Goal: Browse casually

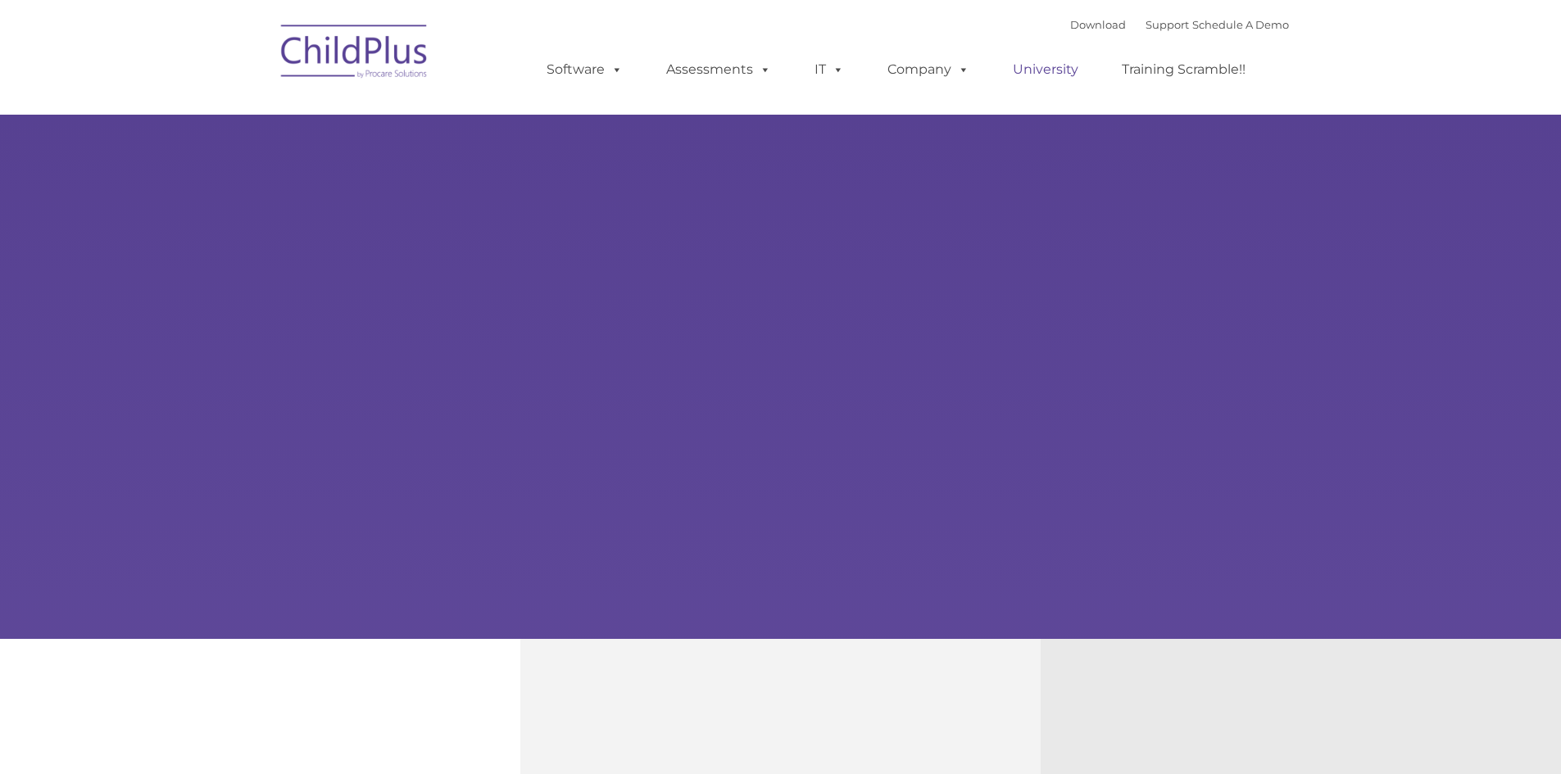
type input ""
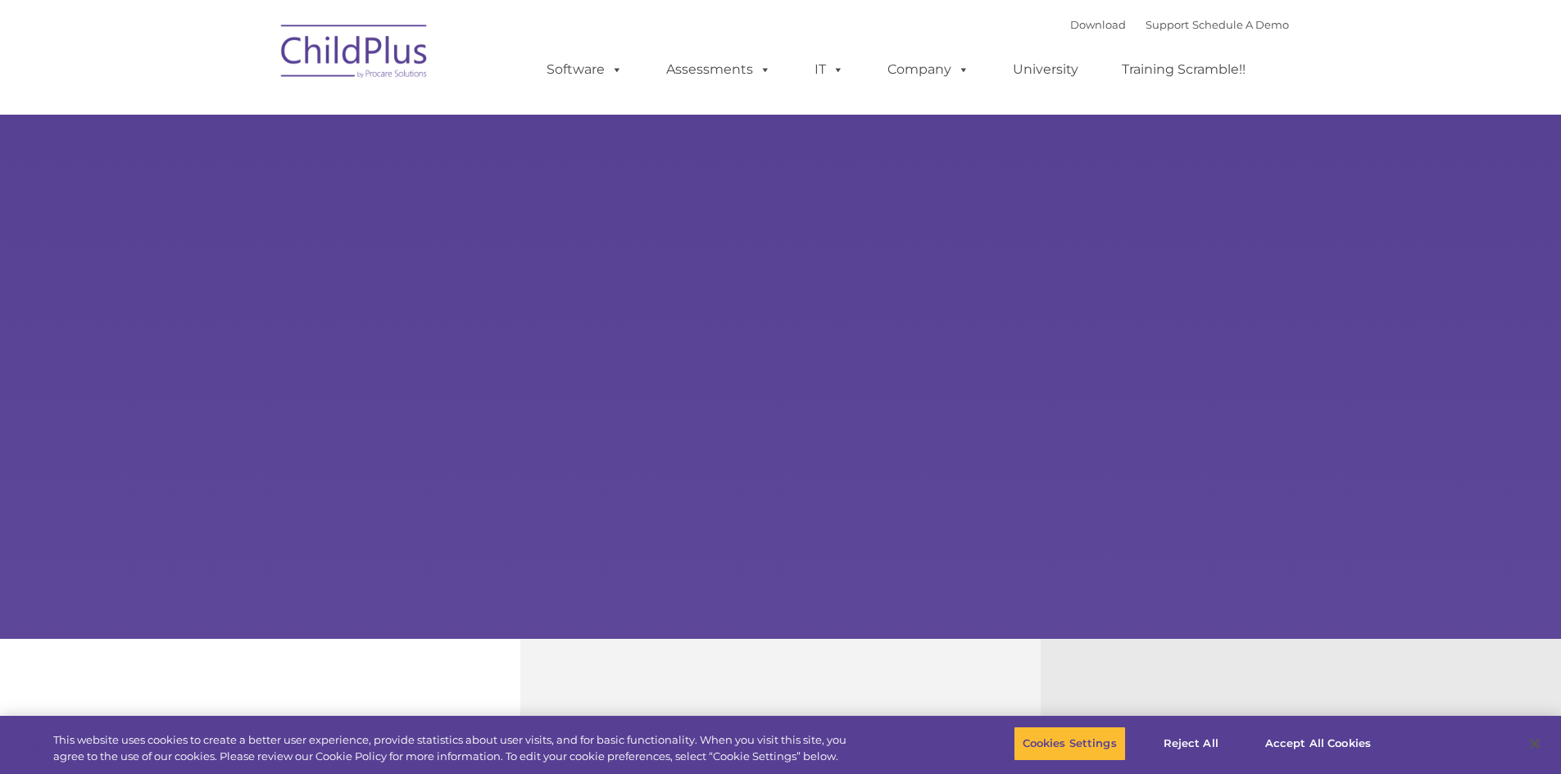
select select "MEDIUM"
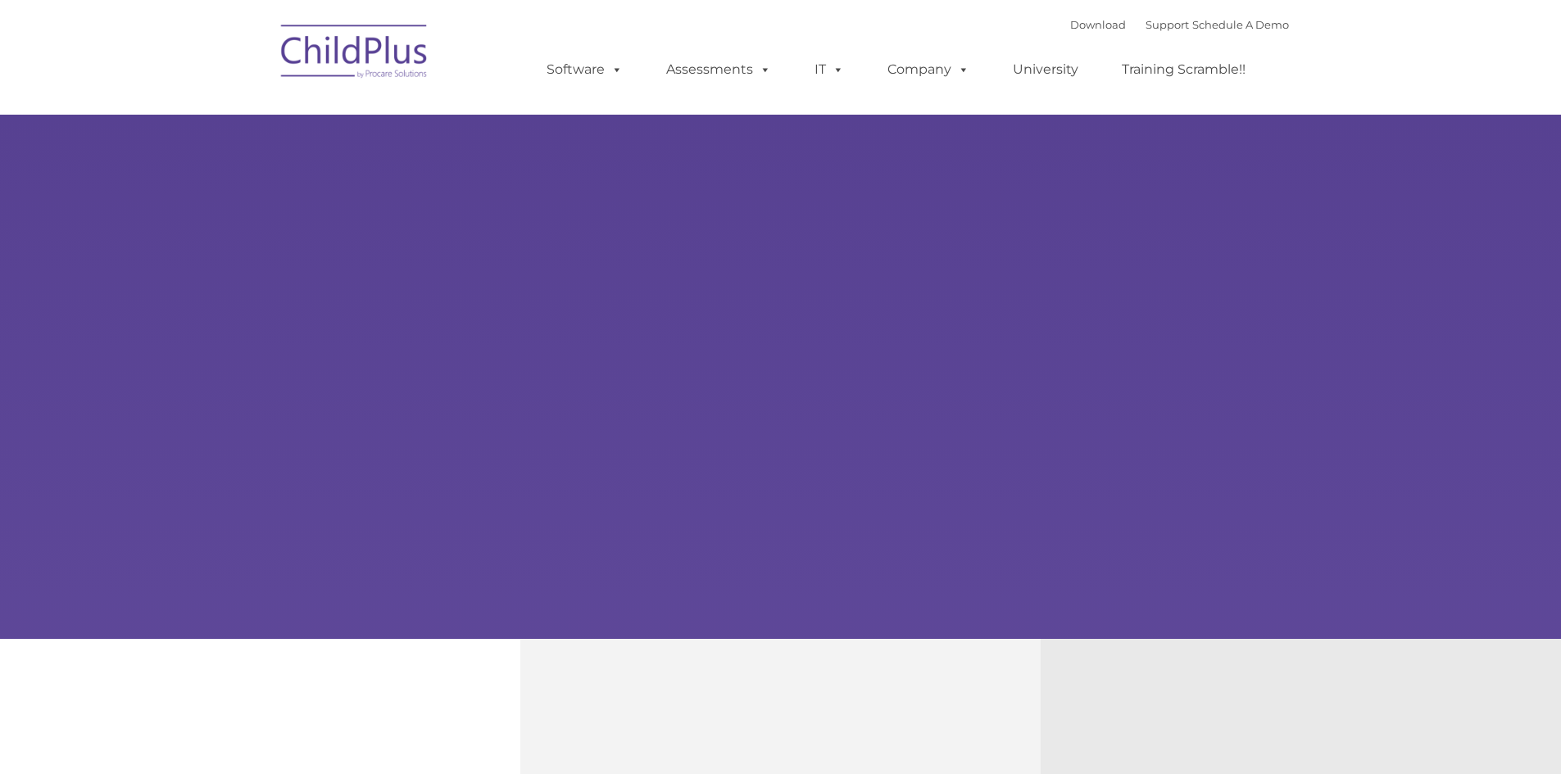
type input ""
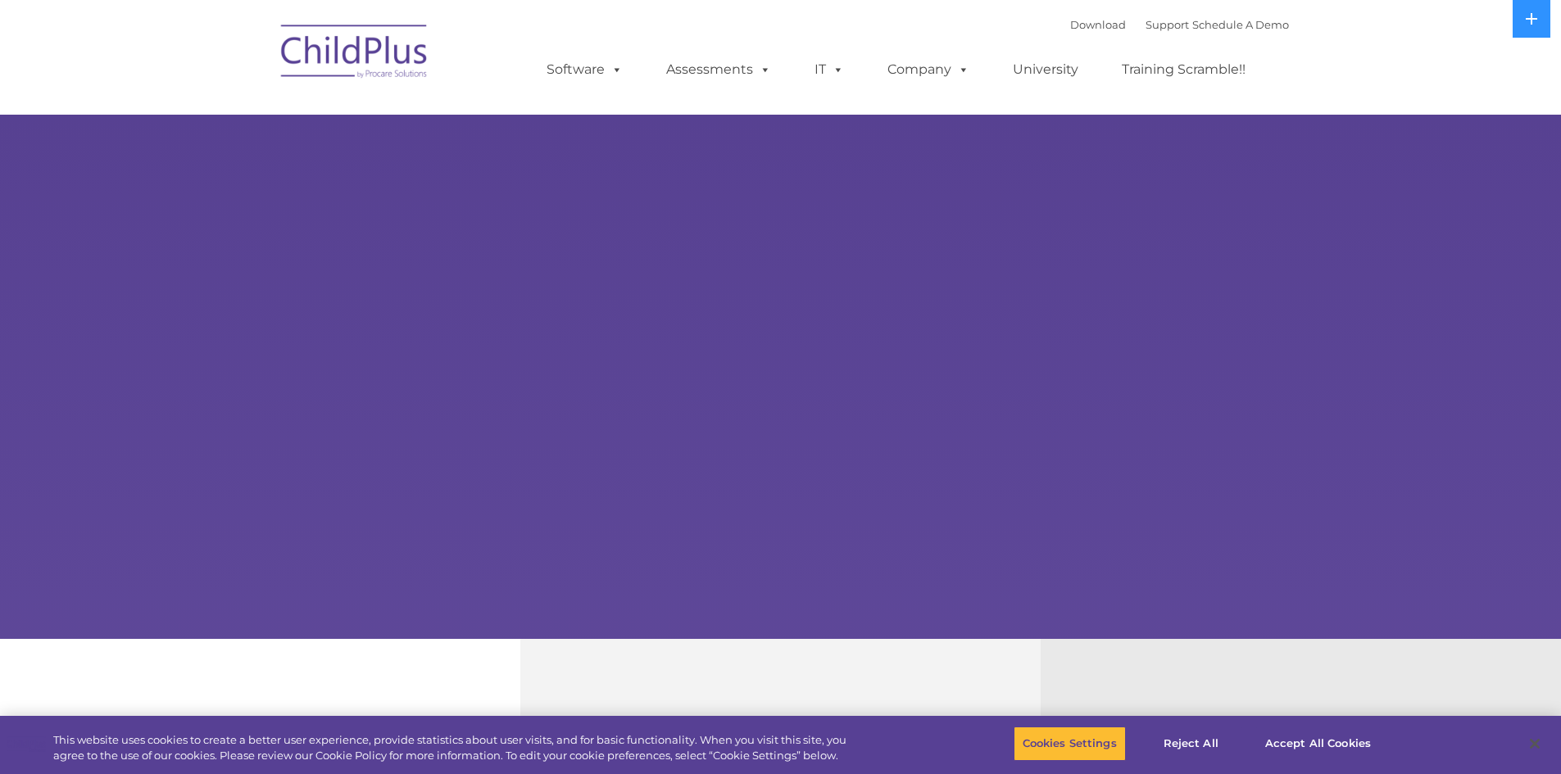
select select "MEDIUM"
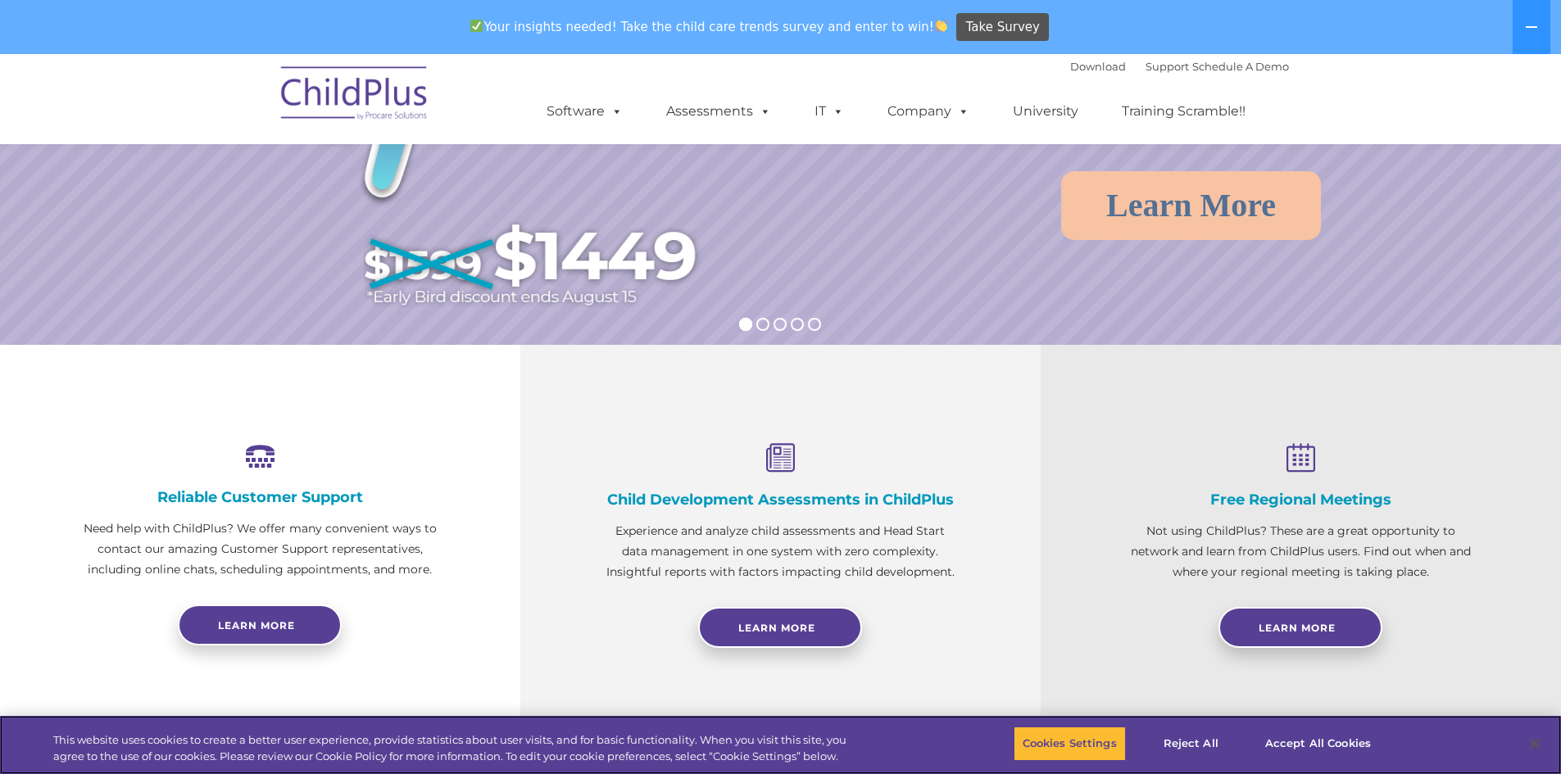
scroll to position [349, 0]
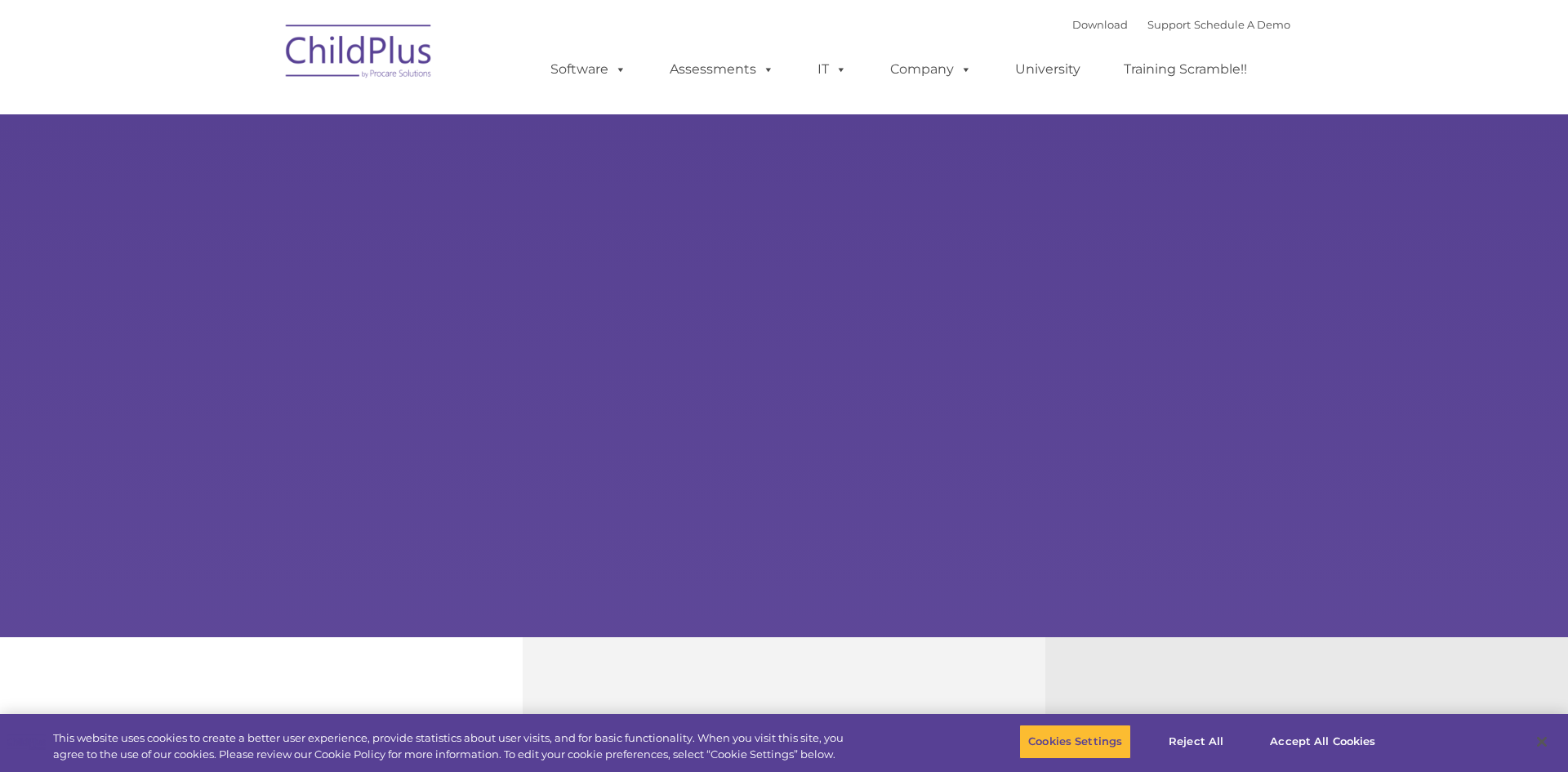
type input ""
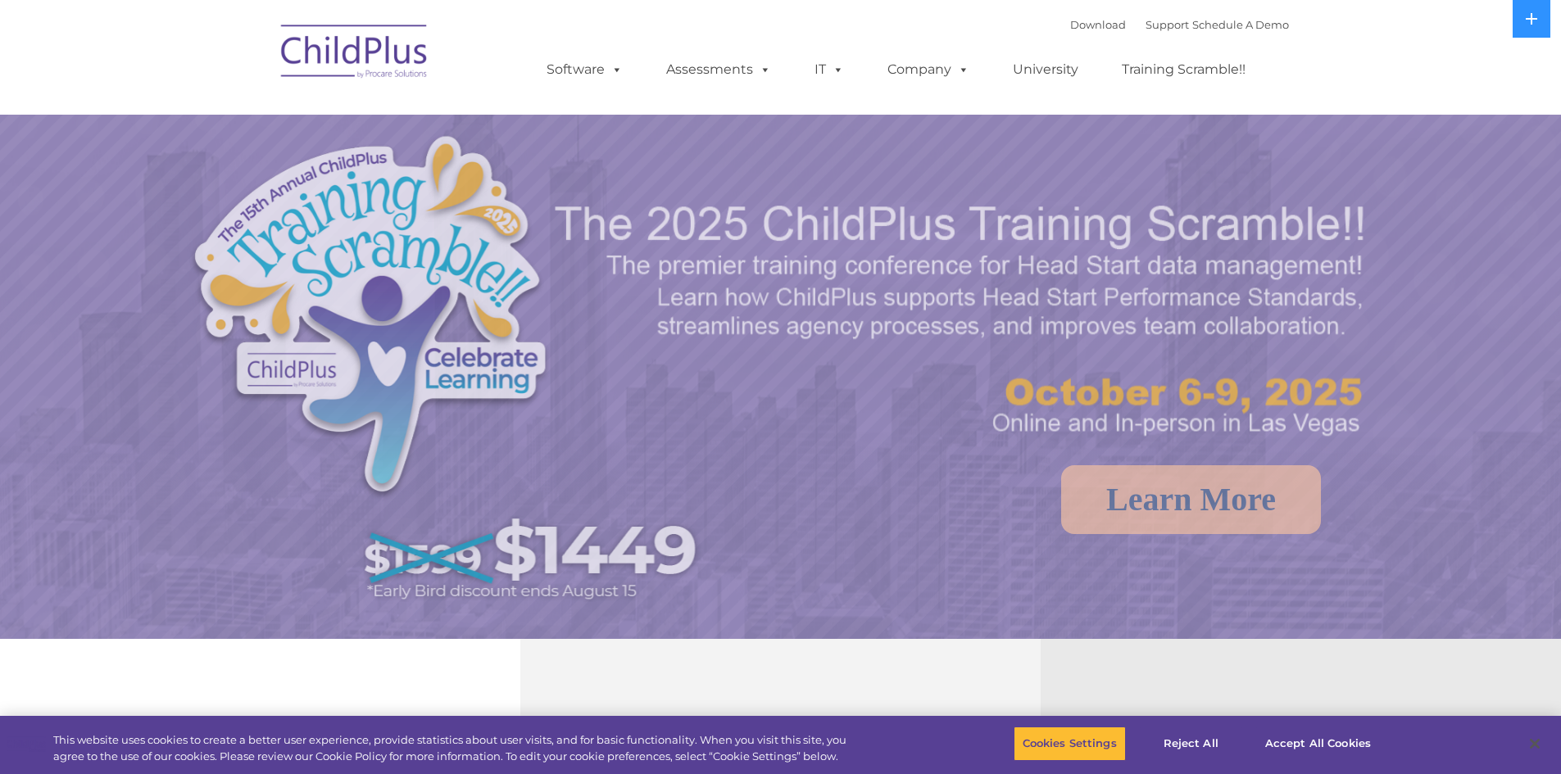
select select "MEDIUM"
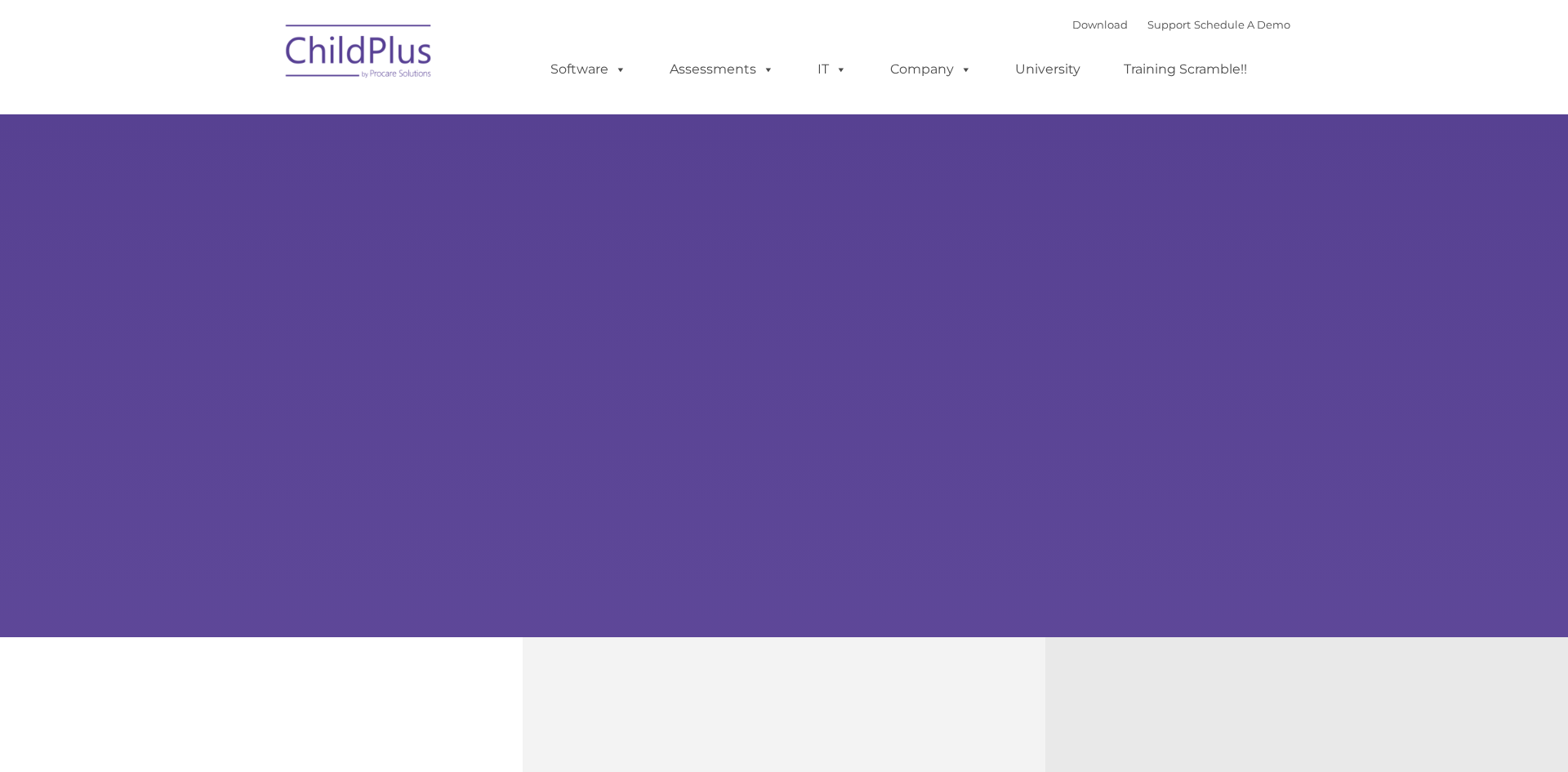
type input ""
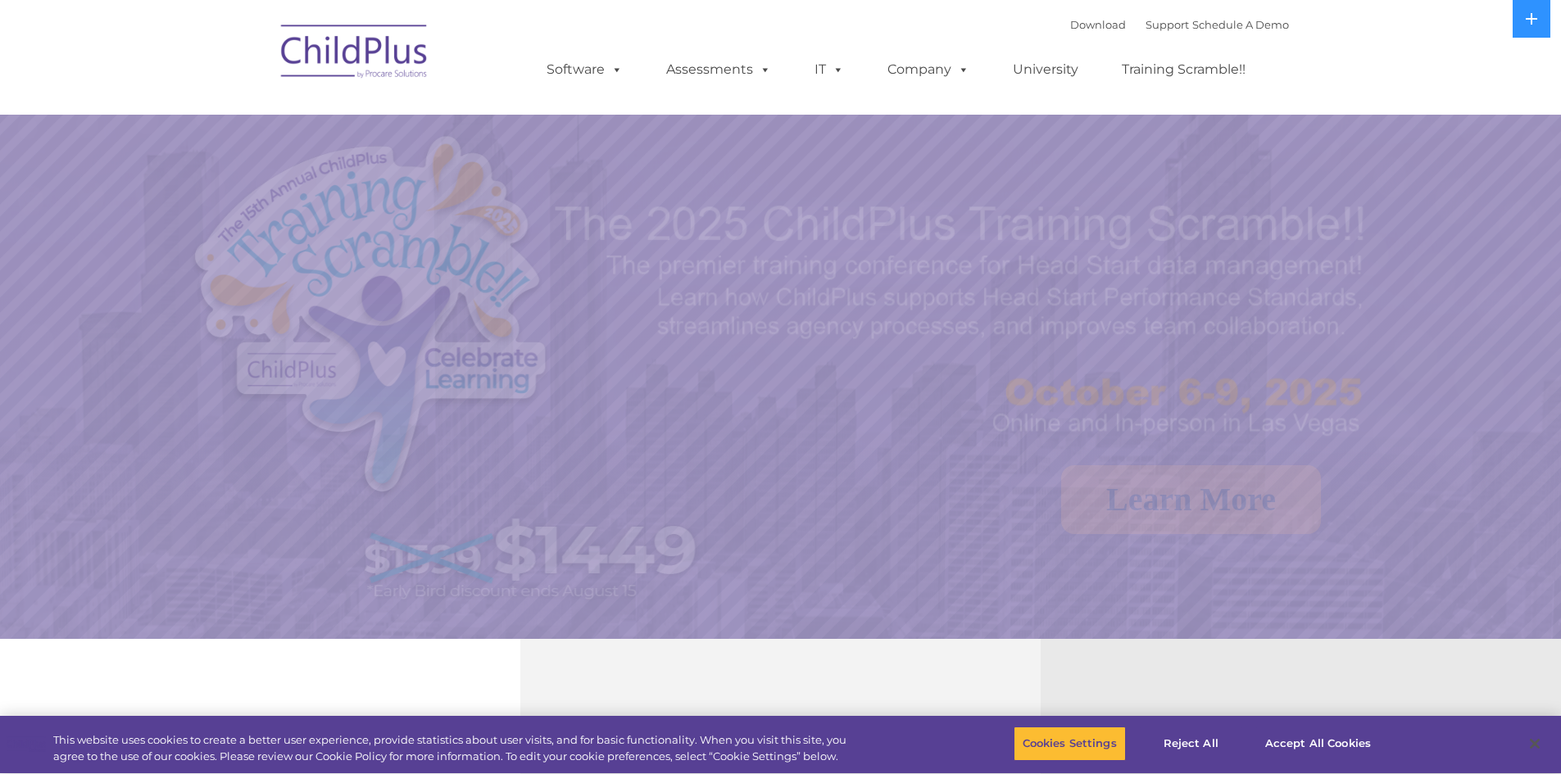
select select "MEDIUM"
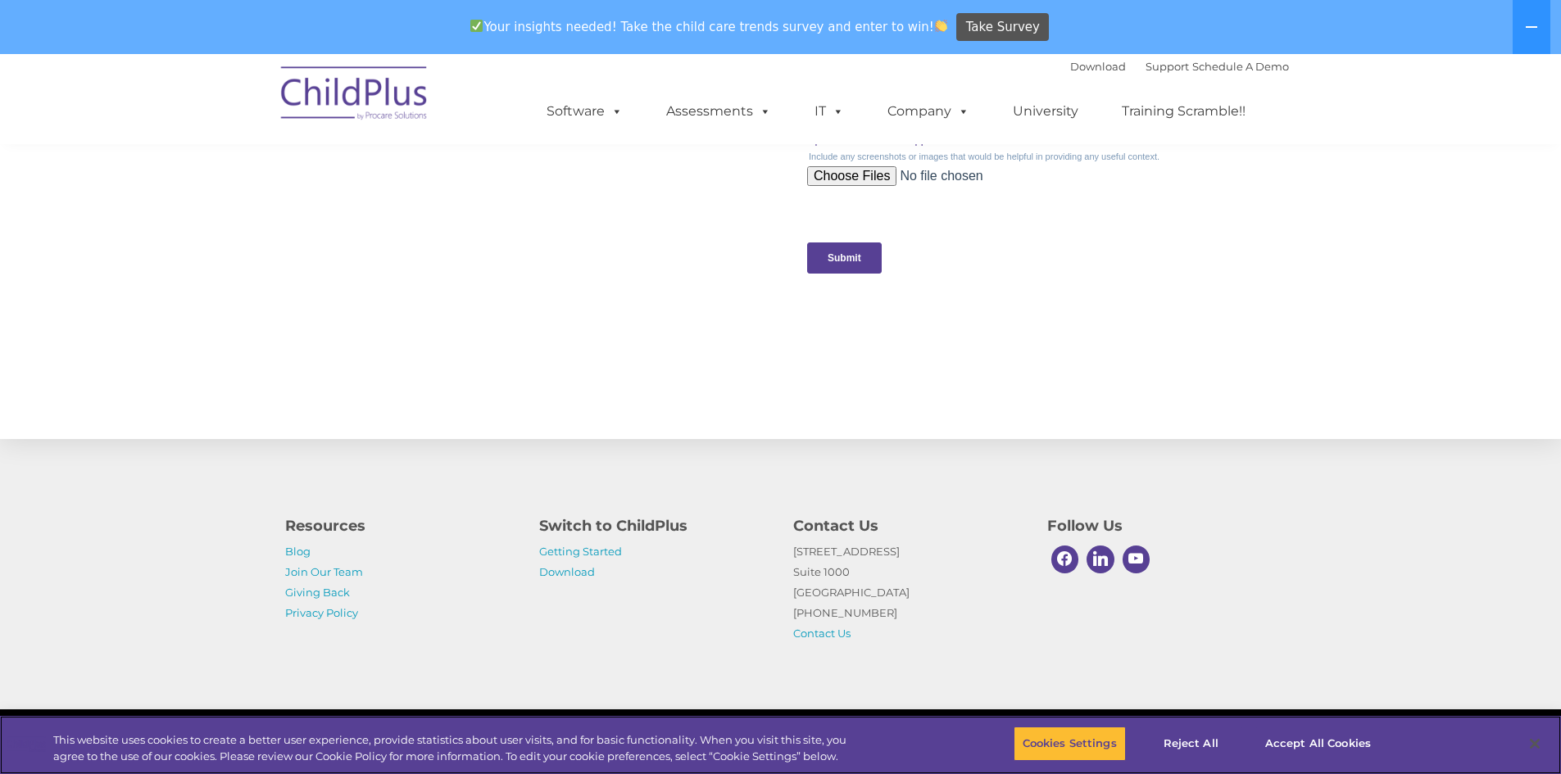
scroll to position [1610, 0]
click at [1315, 747] on button "Accept All Cookies" at bounding box center [1318, 744] width 124 height 34
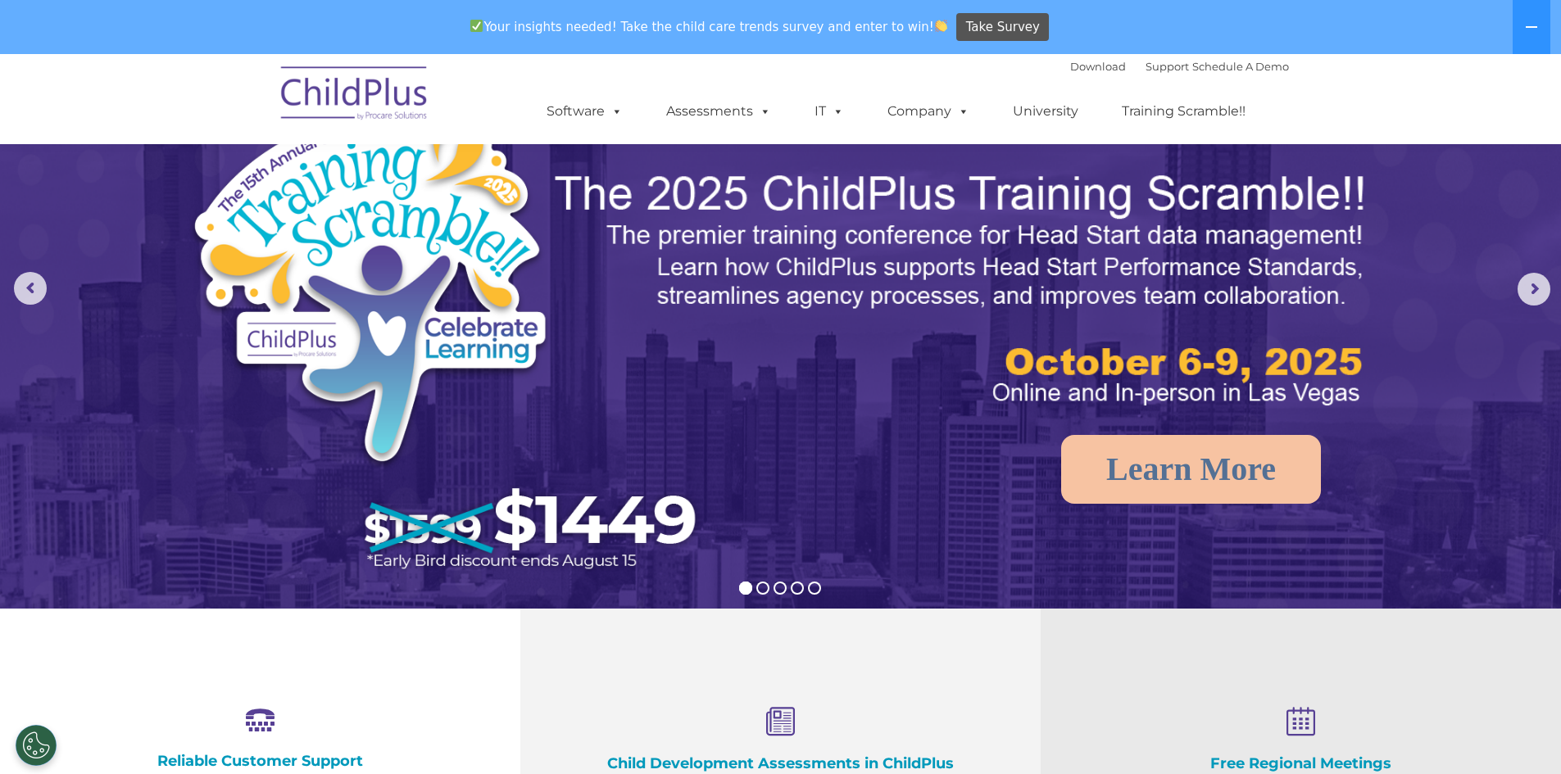
scroll to position [84, 0]
